Goal: Navigation & Orientation: Find specific page/section

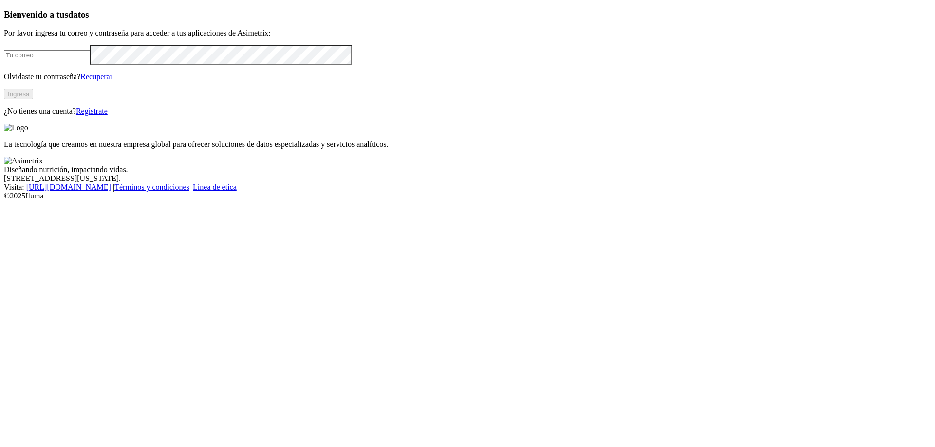
type input "[PERSON_NAME][EMAIL_ADDRESS][PERSON_NAME][DOMAIN_NAME]"
click at [33, 99] on button "Ingresa" at bounding box center [18, 94] width 29 height 10
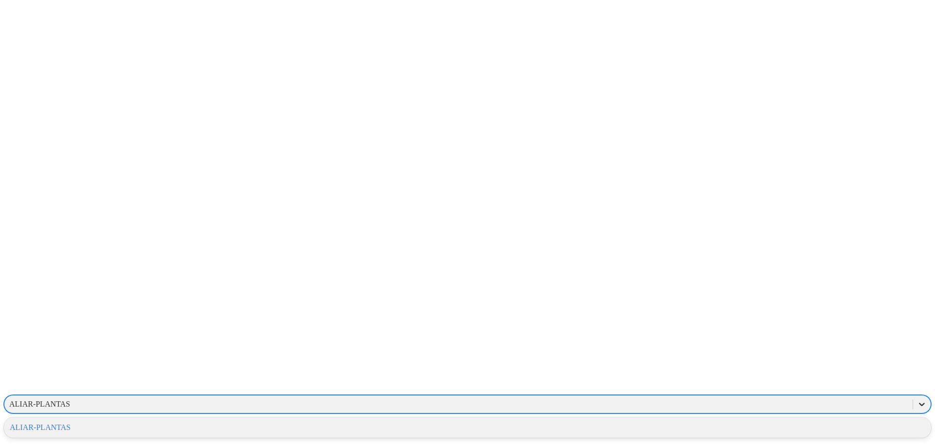
click at [919, 403] on icon at bounding box center [922, 404] width 6 height 3
click at [70, 400] on div "ALIAR-PLANTAS" at bounding box center [39, 404] width 61 height 9
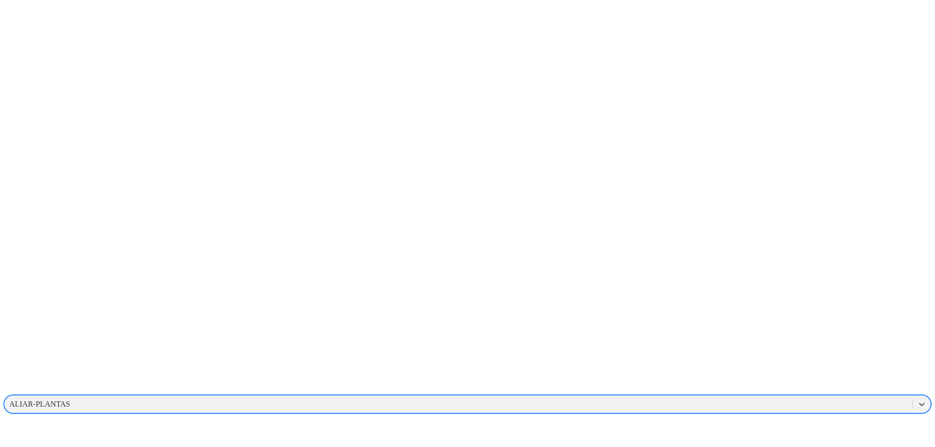
click at [70, 400] on div "ALIAR-PLANTAS" at bounding box center [39, 404] width 61 height 9
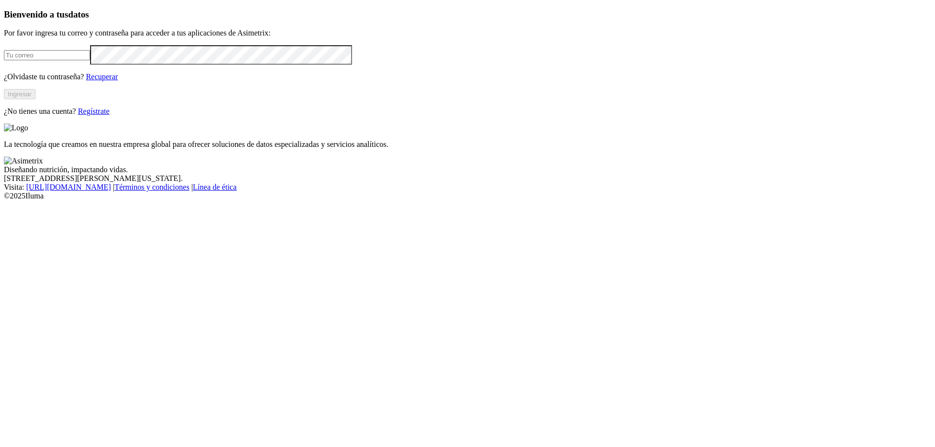
type input "[PERSON_NAME][EMAIL_ADDRESS][PERSON_NAME][DOMAIN_NAME]"
click at [36, 99] on button "Ingresar" at bounding box center [20, 94] width 32 height 10
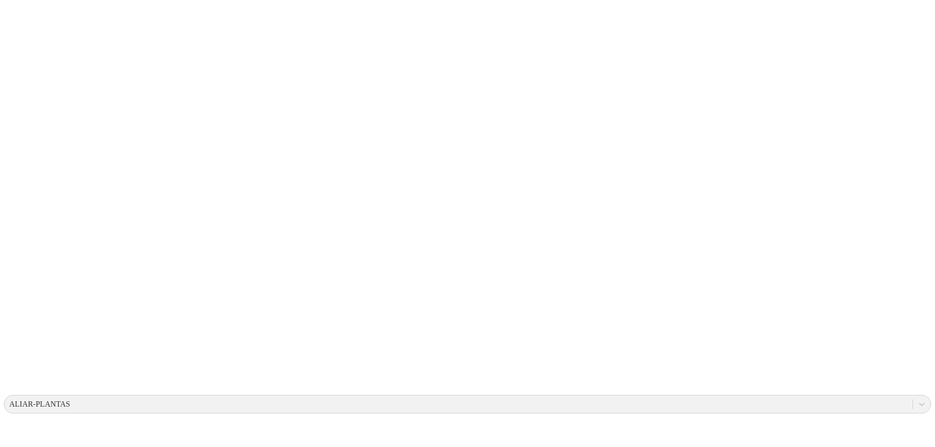
drag, startPoint x: 759, startPoint y: 18, endPoint x: 752, endPoint y: 20, distance: 7.1
click at [752, 397] on div "ALIAR-PLANTAS" at bounding box center [458, 404] width 908 height 15
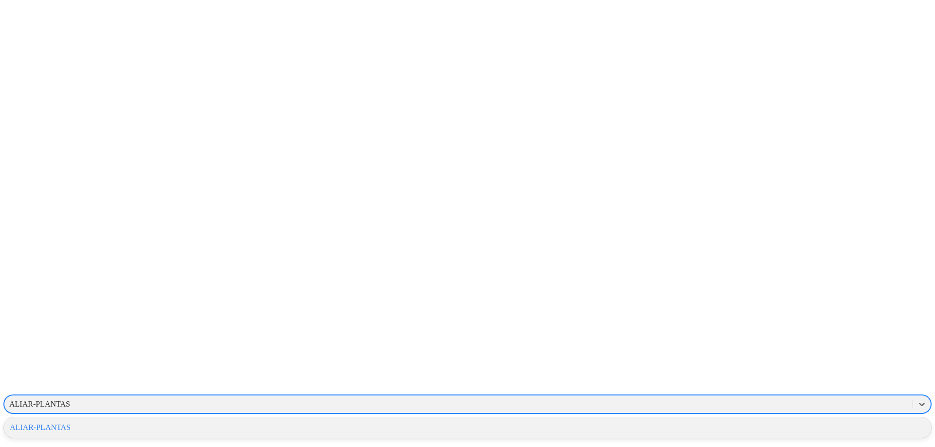
click at [819, 420] on div "ALIAR-PLANTAS" at bounding box center [467, 428] width 927 height 17
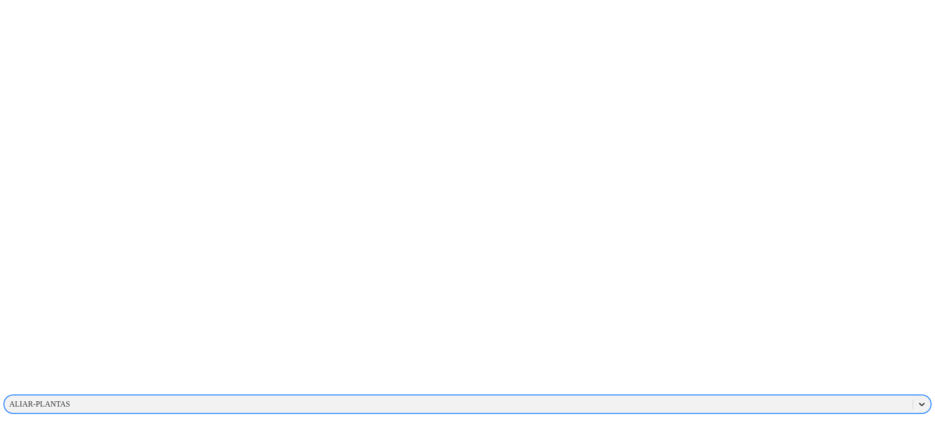
click at [917, 400] on icon at bounding box center [922, 405] width 10 height 10
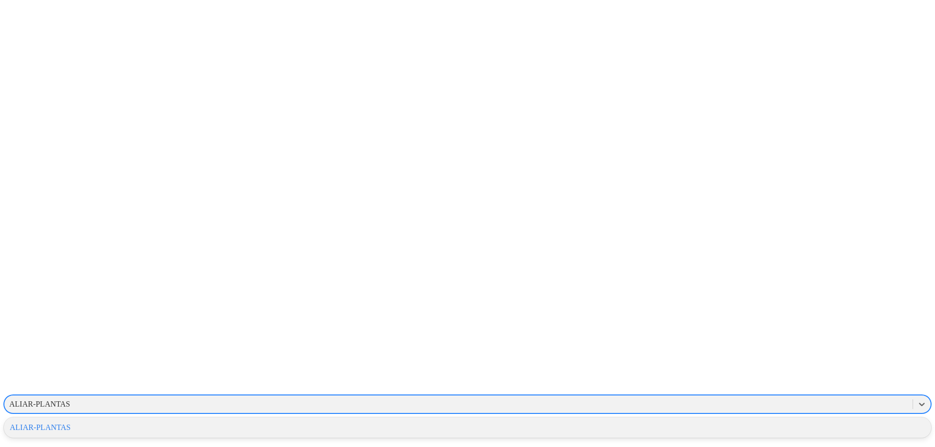
click at [816, 420] on div "ALIAR-PLANTAS" at bounding box center [467, 428] width 927 height 17
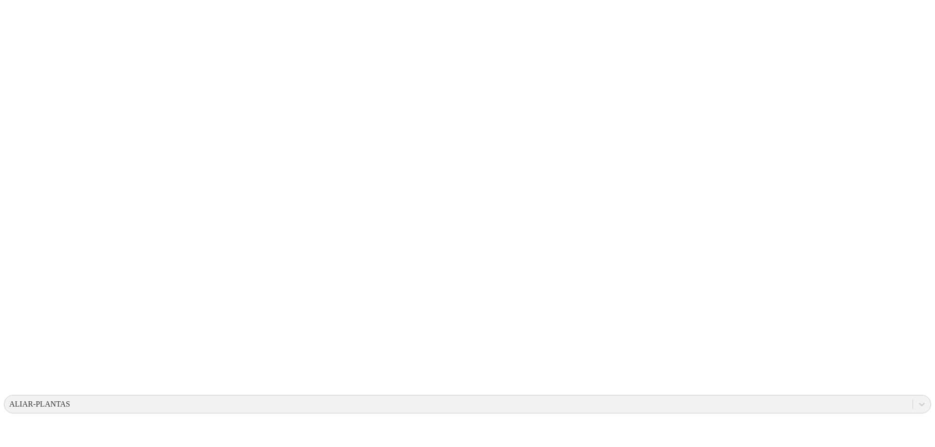
drag, startPoint x: 201, startPoint y: 181, endPoint x: 163, endPoint y: 156, distance: 45.8
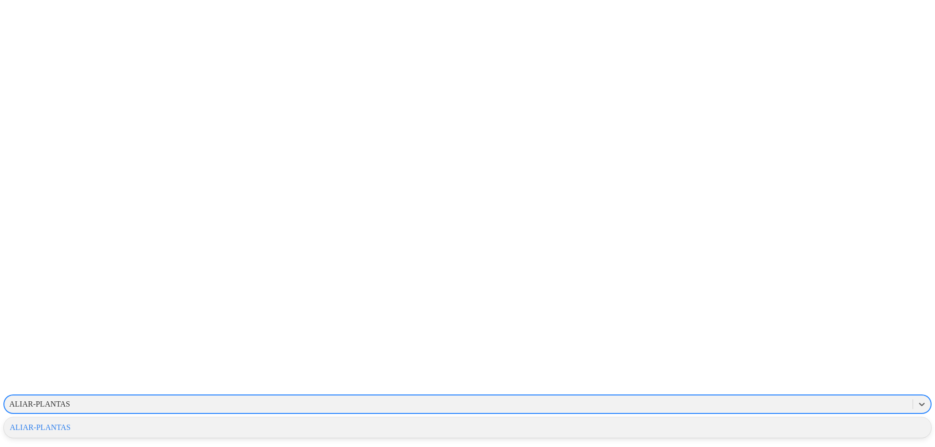
drag, startPoint x: 711, startPoint y: 10, endPoint x: 759, endPoint y: 22, distance: 49.6
click at [720, 397] on div "ALIAR-PLANTAS" at bounding box center [458, 404] width 908 height 15
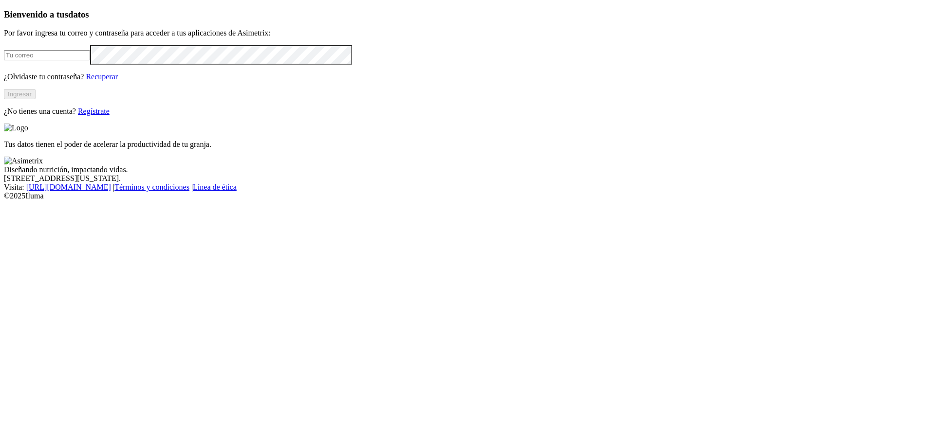
type input "[EMAIL_ADDRESS][PERSON_NAME][DOMAIN_NAME]"
click at [36, 99] on button "Ingresar" at bounding box center [20, 94] width 32 height 10
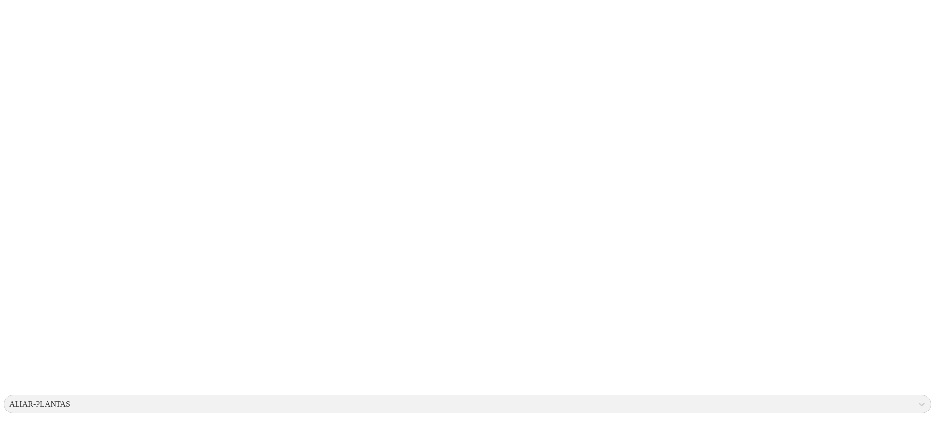
type input "2d"
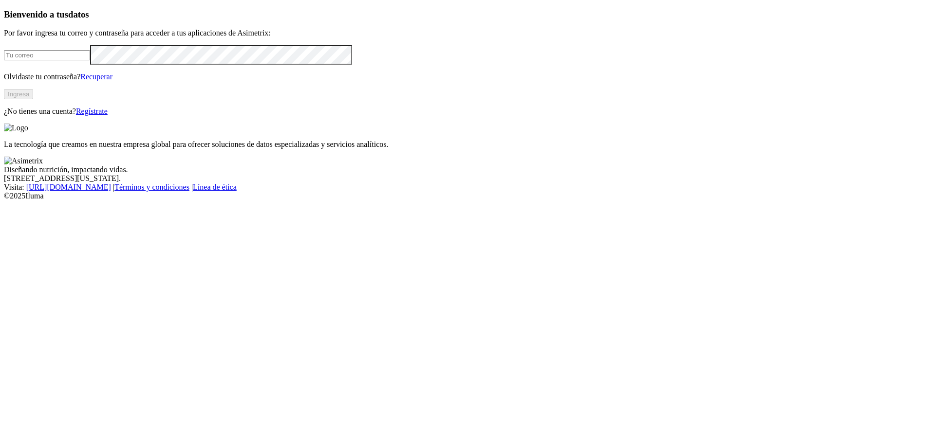
type input "[EMAIL_ADDRESS][PERSON_NAME][DOMAIN_NAME]"
click at [33, 99] on button "Ingresa" at bounding box center [18, 94] width 29 height 10
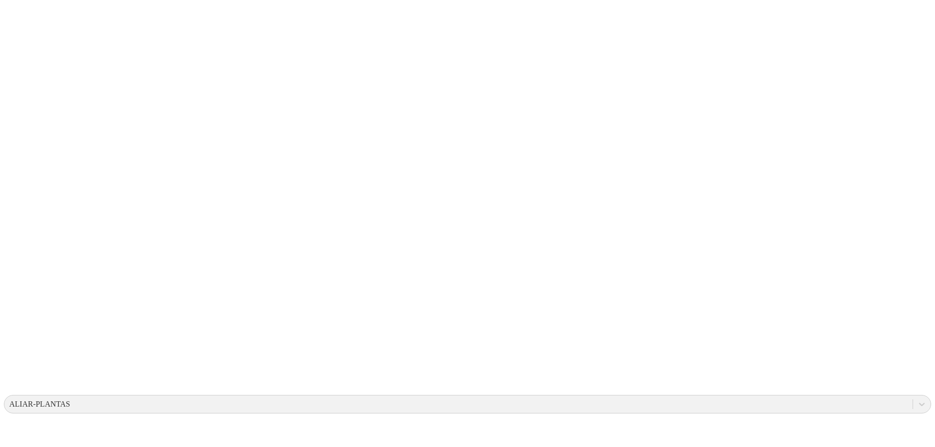
click at [13, 184] on icon at bounding box center [19, 199] width 30 height 30
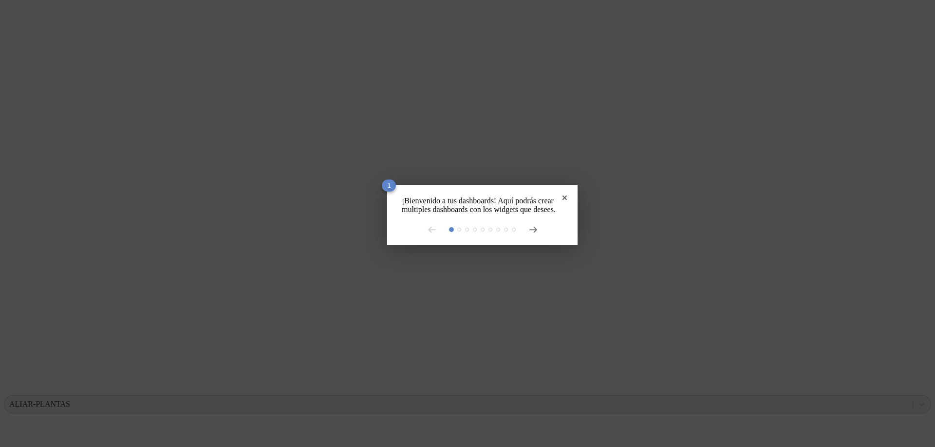
drag, startPoint x: 589, startPoint y: 226, endPoint x: 522, endPoint y: 230, distance: 67.3
click at [586, 227] on rect at bounding box center [467, 223] width 935 height 447
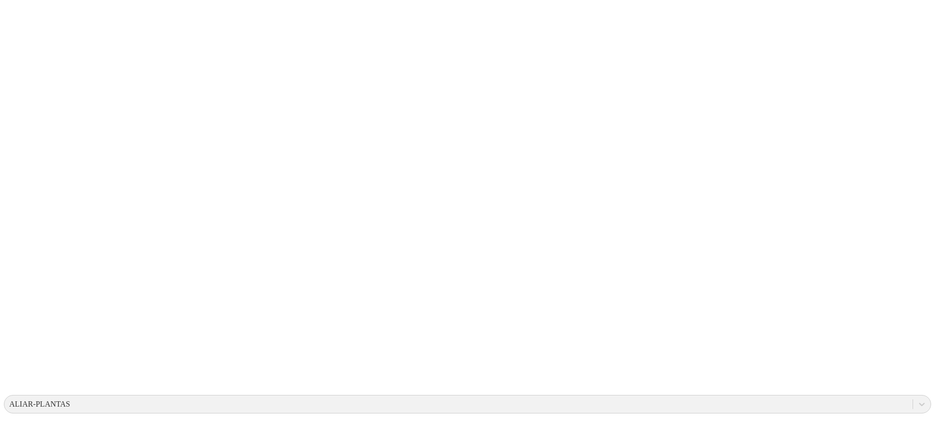
click at [27, 184] on icon at bounding box center [19, 199] width 30 height 30
click at [29, 9] on icon at bounding box center [19, 199] width 30 height 390
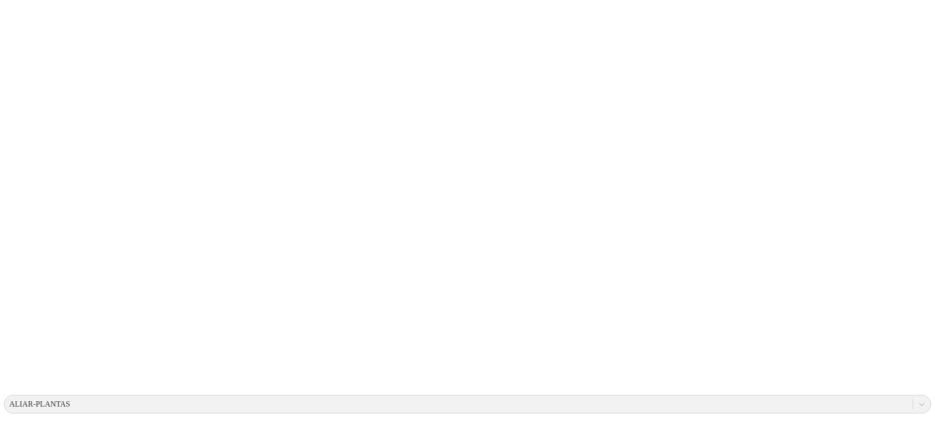
click at [28, 18] on icon at bounding box center [19, 199] width 30 height 390
click at [24, 184] on icon at bounding box center [19, 199] width 30 height 30
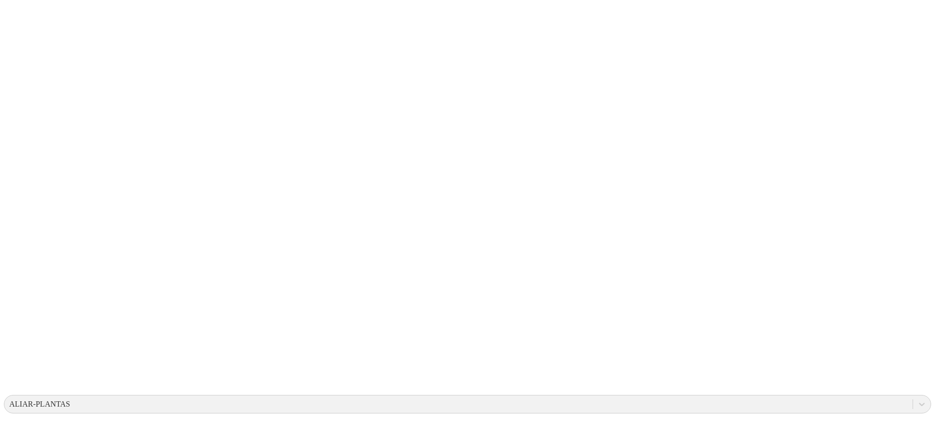
click at [21, 184] on icon at bounding box center [19, 199] width 30 height 30
click at [13, 19] on icon at bounding box center [19, 199] width 30 height 390
